Goal: Task Accomplishment & Management: Complete application form

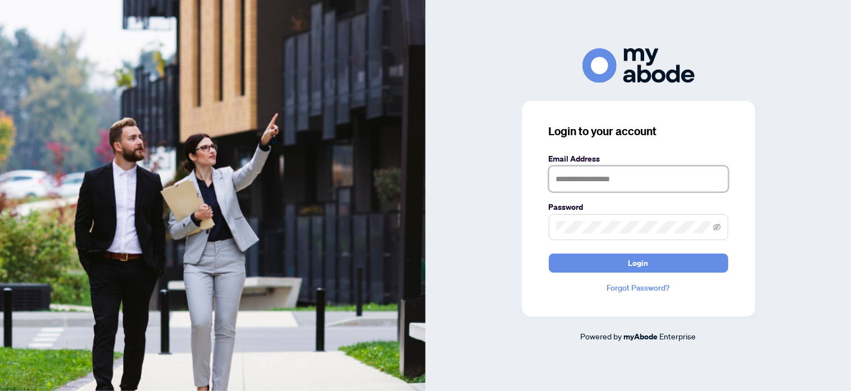
click at [611, 176] on input "text" at bounding box center [638, 179] width 179 height 26
type input "**********"
click at [549, 253] on button "Login" at bounding box center [638, 262] width 179 height 19
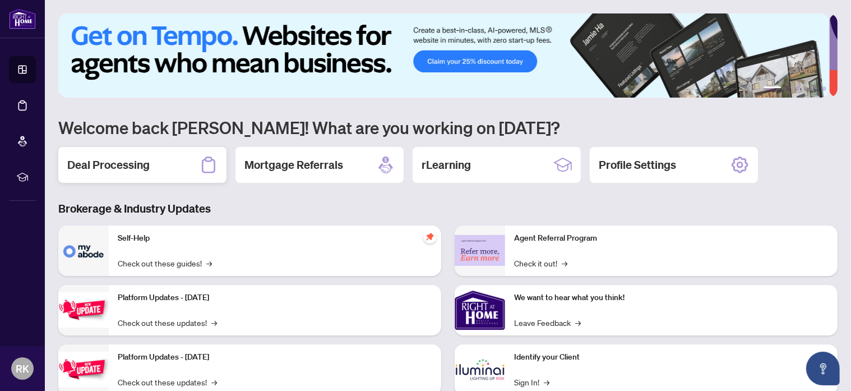
click at [99, 170] on h2 "Deal Processing" at bounding box center [108, 165] width 82 height 16
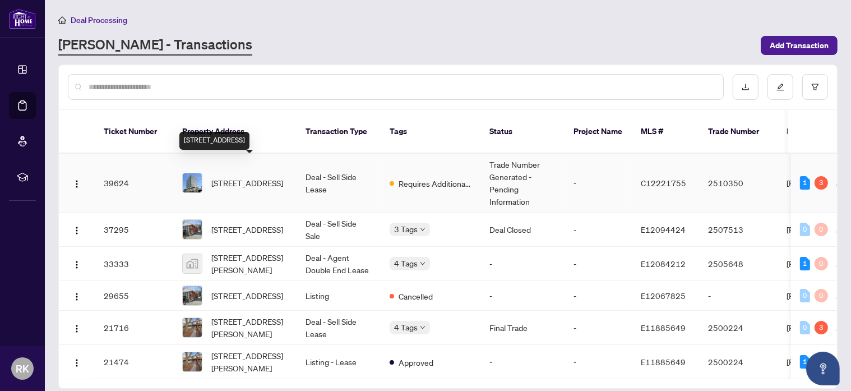
click at [260, 177] on span "[STREET_ADDRESS]" at bounding box center [247, 183] width 72 height 12
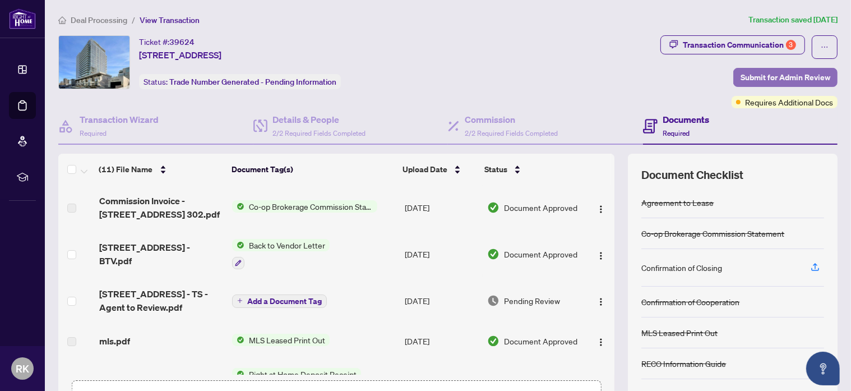
click at [770, 76] on span "Submit for Admin Review" at bounding box center [786, 77] width 90 height 18
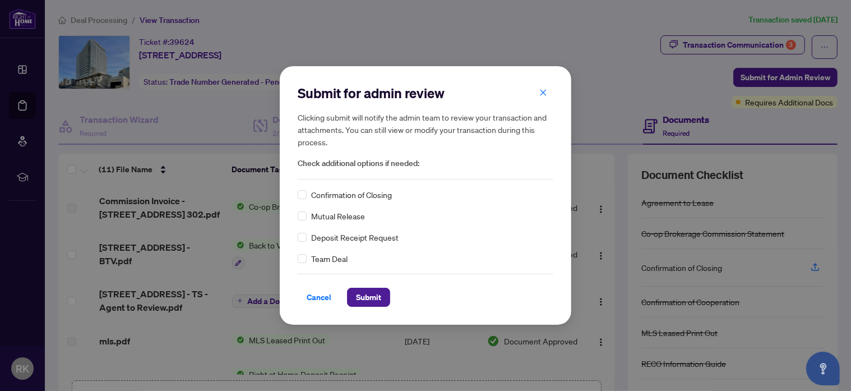
click at [380, 196] on span "Confirmation of Closing" at bounding box center [351, 194] width 81 height 12
click at [307, 197] on div "Confirmation of Closing" at bounding box center [426, 194] width 256 height 12
click at [380, 303] on span "Submit" at bounding box center [368, 297] width 25 height 18
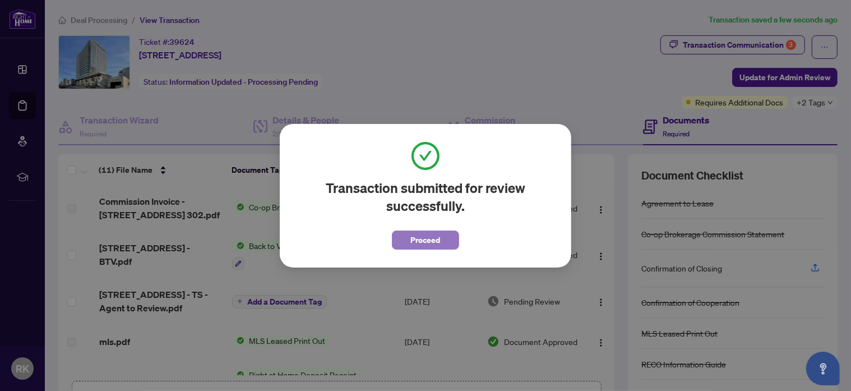
click at [440, 241] on button "Proceed" at bounding box center [425, 239] width 67 height 19
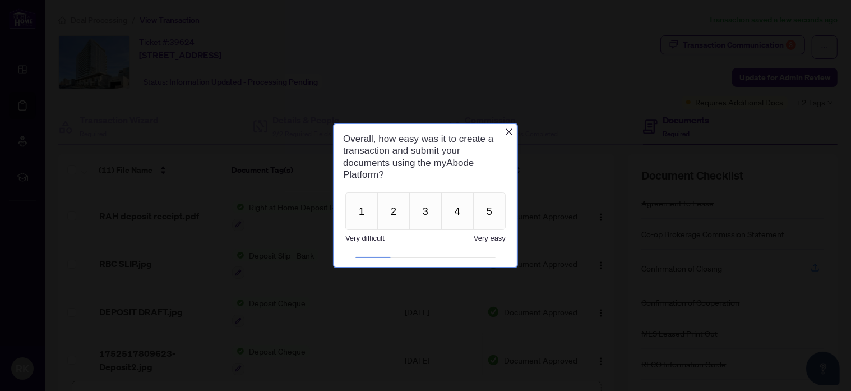
click at [509, 130] on icon "Close button" at bounding box center [508, 131] width 9 height 9
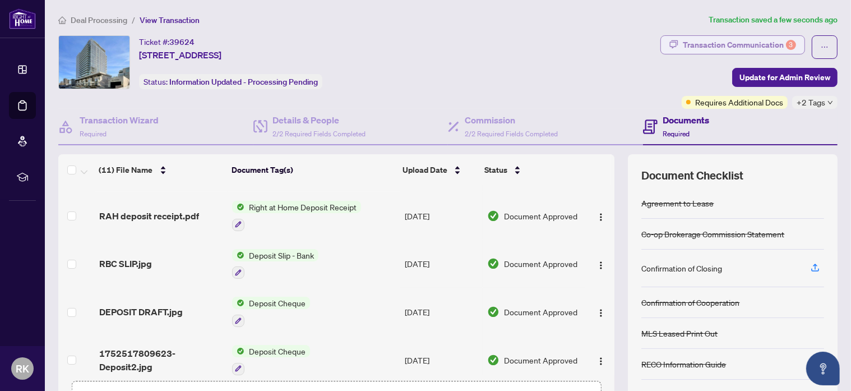
click at [722, 50] on div "Transaction Communication 3" at bounding box center [739, 45] width 113 height 18
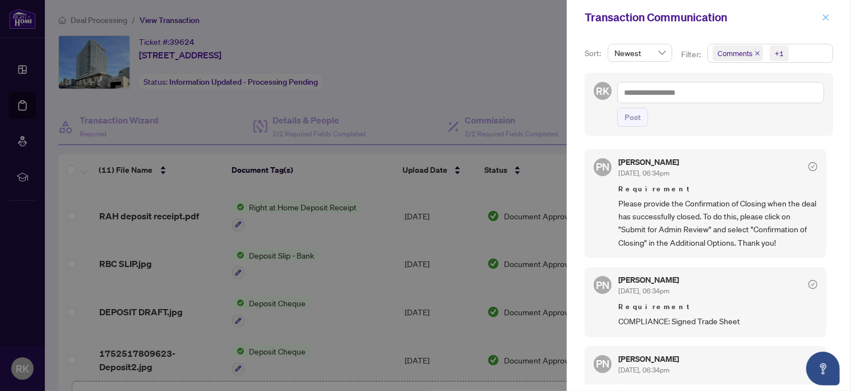
click at [832, 15] on button "button" at bounding box center [826, 17] width 15 height 13
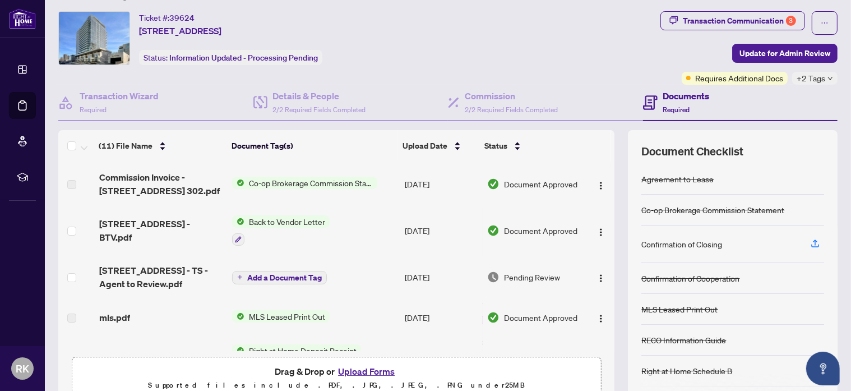
scroll to position [21, 0]
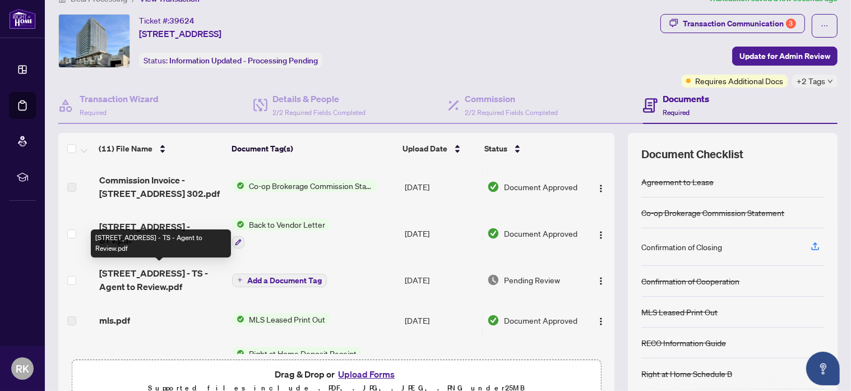
click at [181, 271] on span "[STREET_ADDRESS] - TS - Agent to Review.pdf" at bounding box center [161, 279] width 124 height 27
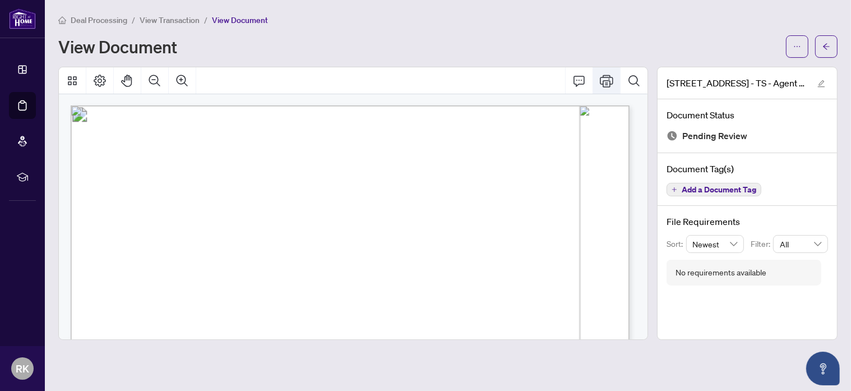
click at [606, 84] on icon "Print" at bounding box center [606, 81] width 13 height 12
